Goal: Information Seeking & Learning: Learn about a topic

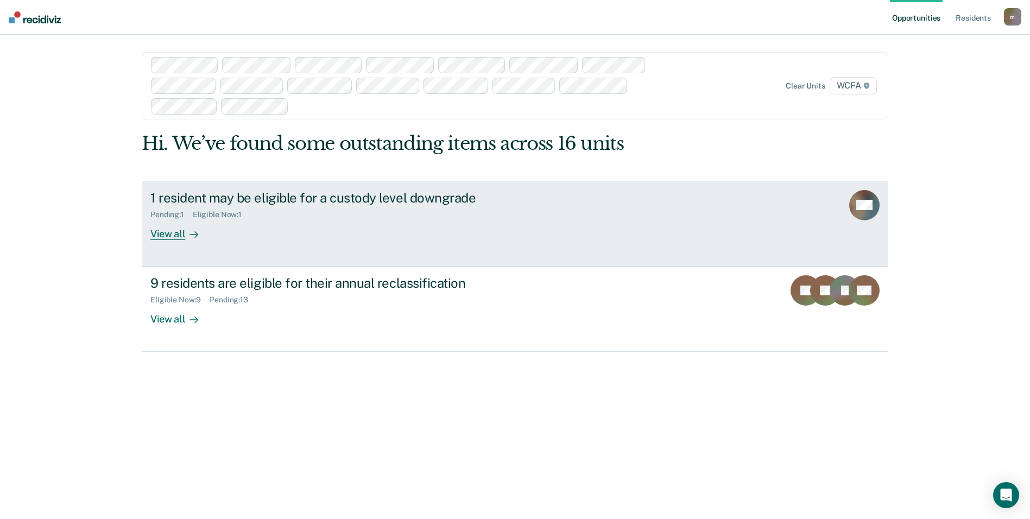
click at [196, 199] on div "1 resident may be eligible for a custody level downgrade" at bounding box center [340, 198] width 381 height 16
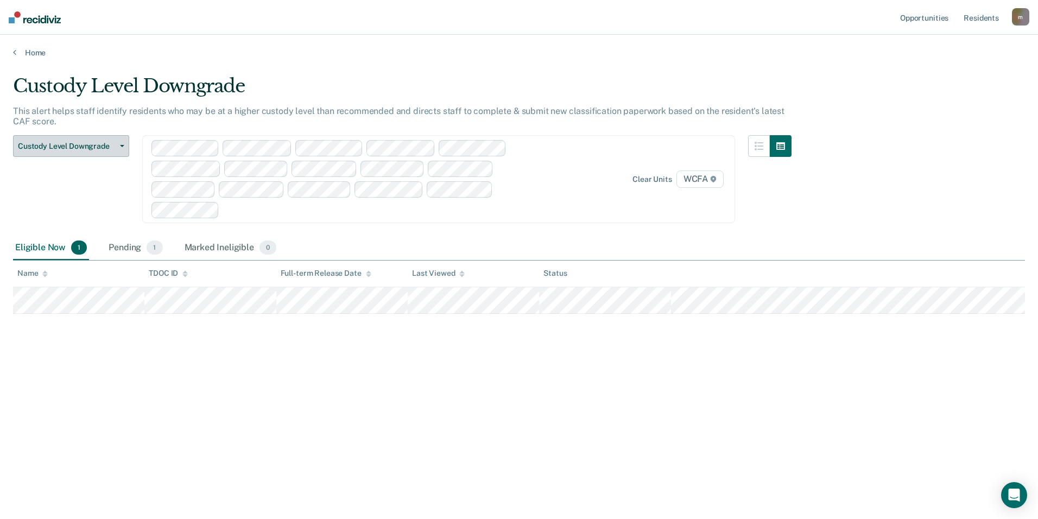
click at [98, 148] on span "Custody Level Downgrade" at bounding box center [67, 146] width 98 height 9
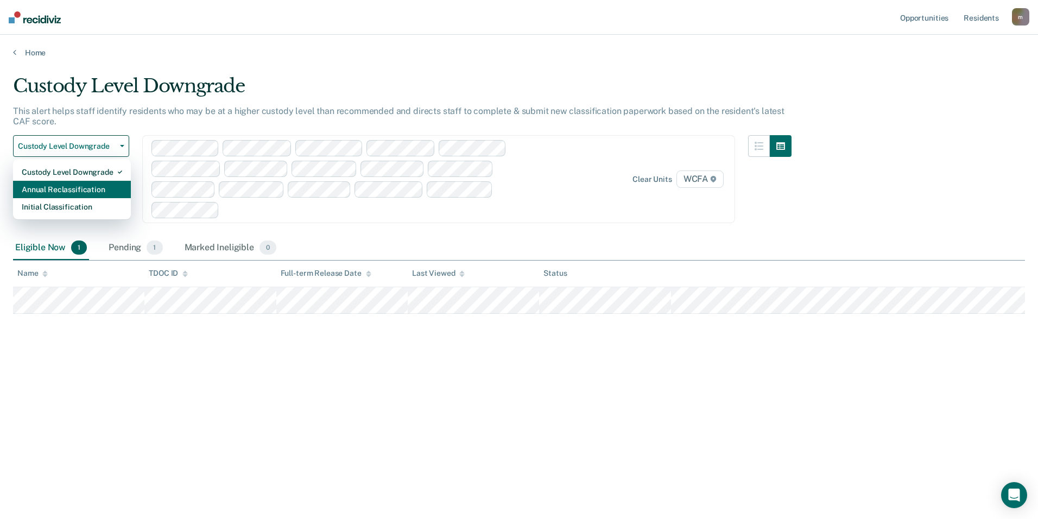
click at [93, 196] on div "Annual Reclassification" at bounding box center [72, 189] width 100 height 17
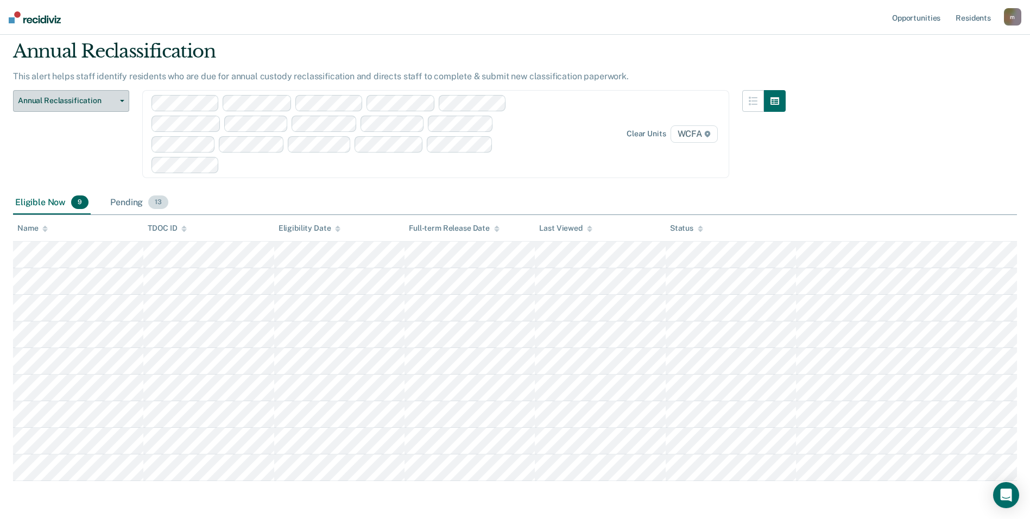
scroll to position [75, 0]
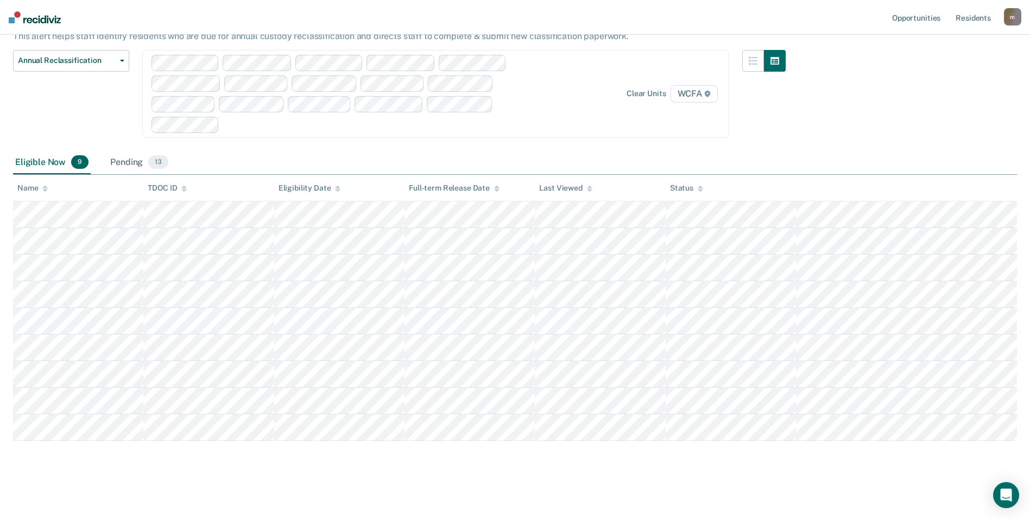
click at [100, 160] on div "Eligible Now 9 Pending 13" at bounding box center [91, 163] width 157 height 24
click at [137, 163] on div "Pending 13" at bounding box center [139, 163] width 62 height 24
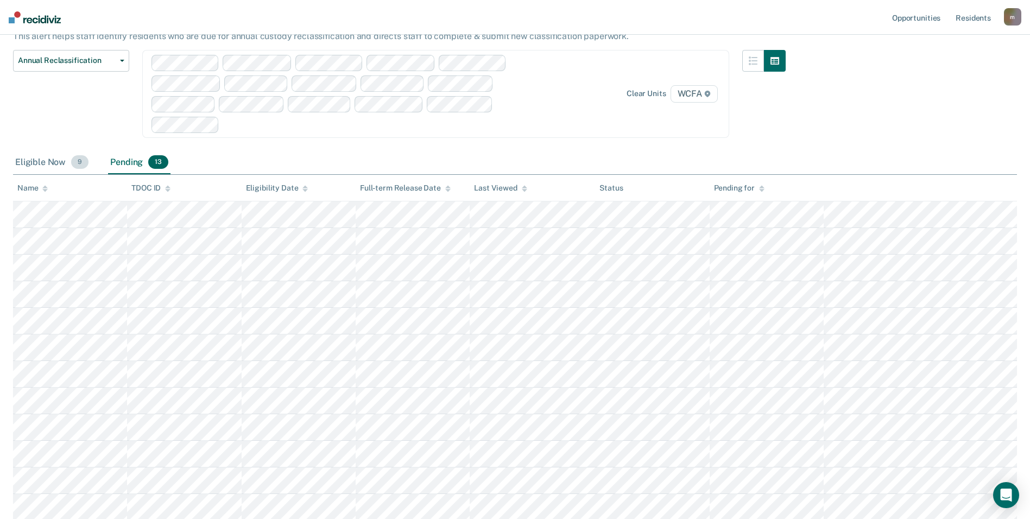
click at [50, 164] on div "Eligible Now 9" at bounding box center [52, 163] width 78 height 24
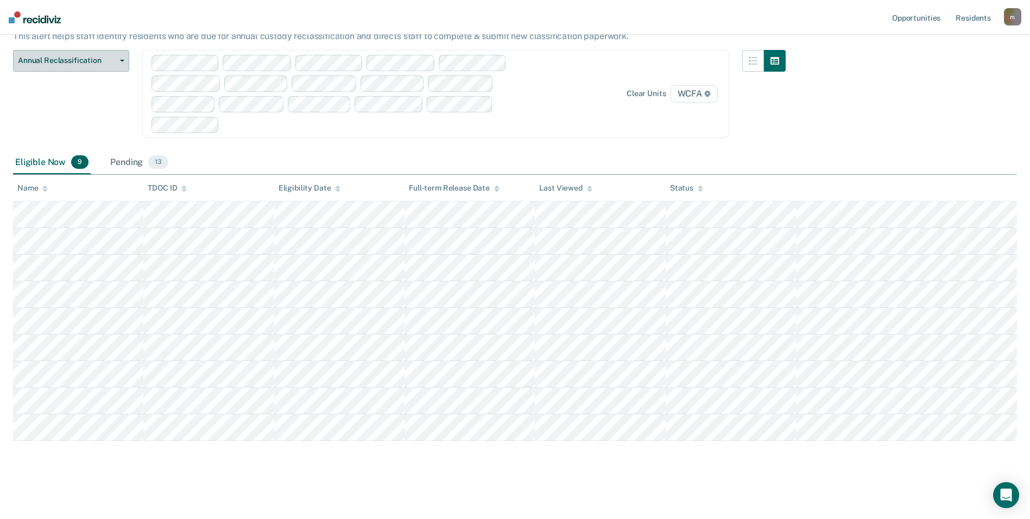
click at [57, 55] on button "Annual Reclassification" at bounding box center [71, 61] width 116 height 22
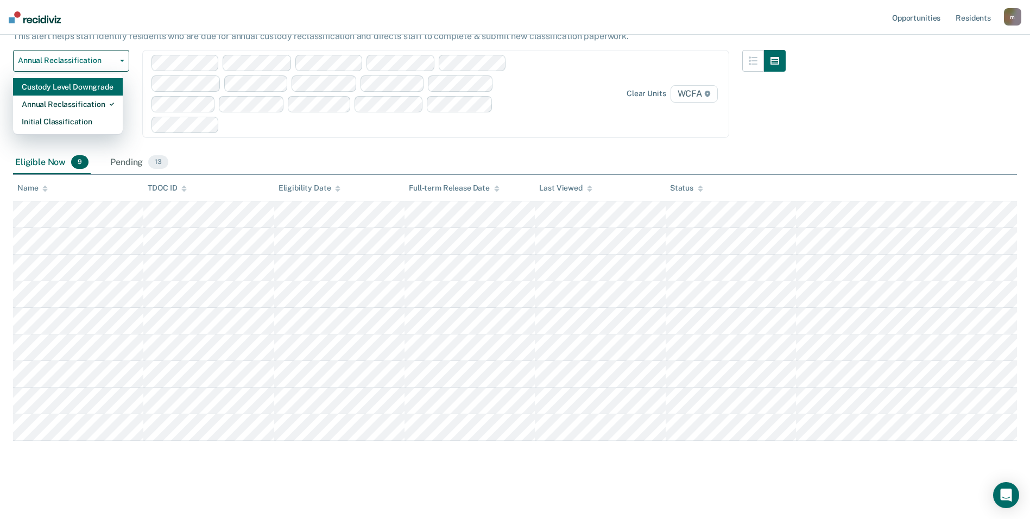
click at [67, 92] on div "Custody Level Downgrade" at bounding box center [68, 86] width 92 height 17
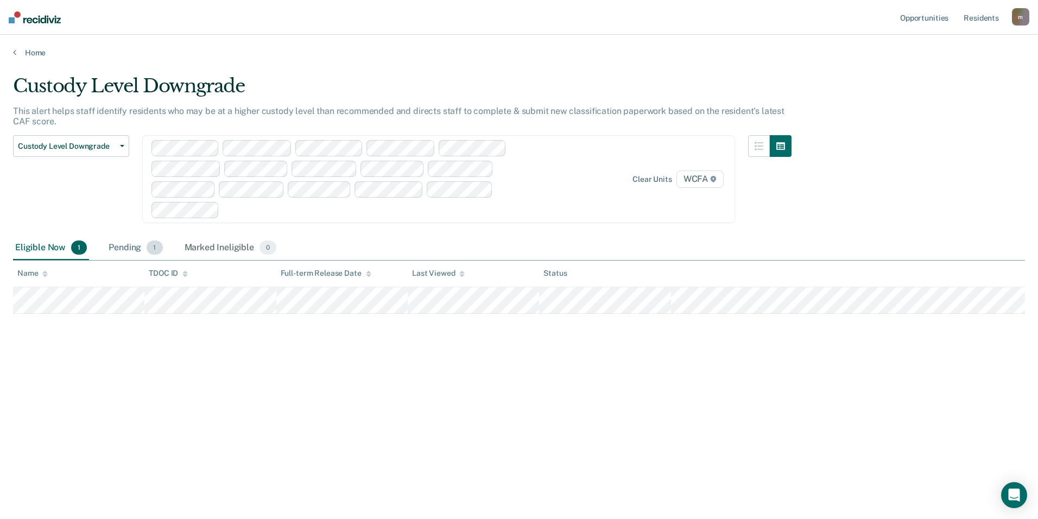
click at [147, 251] on span "1" at bounding box center [155, 248] width 16 height 14
click at [230, 248] on div "Marked Ineligible 0" at bounding box center [230, 248] width 97 height 24
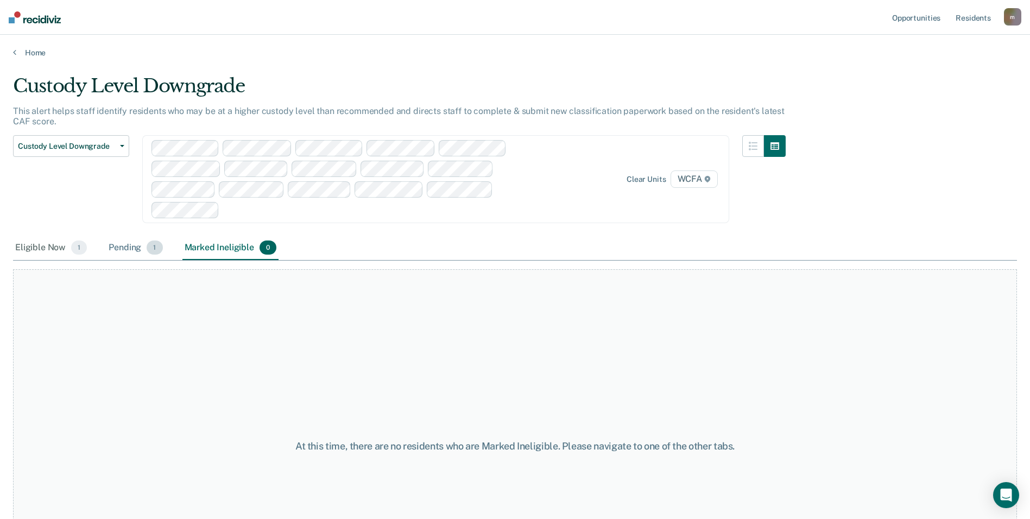
click at [159, 249] on span "1" at bounding box center [155, 248] width 16 height 14
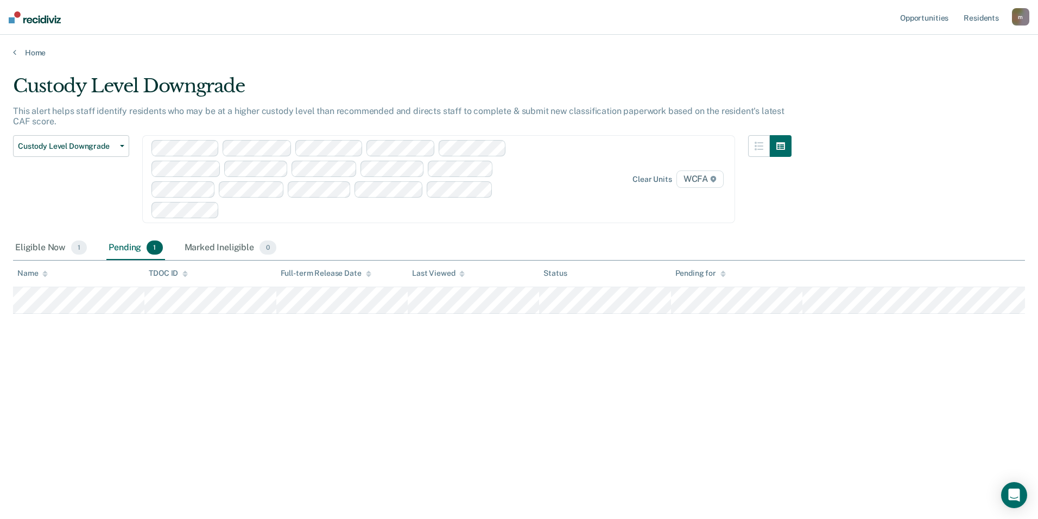
drag, startPoint x: 426, startPoint y: 348, endPoint x: 420, endPoint y: 348, distance: 6.0
click at [426, 349] on div "Custody Level Downgrade This alert helps staff identify residents who may be at…" at bounding box center [519, 256] width 1012 height 363
